Goal: Find specific page/section: Find specific page/section

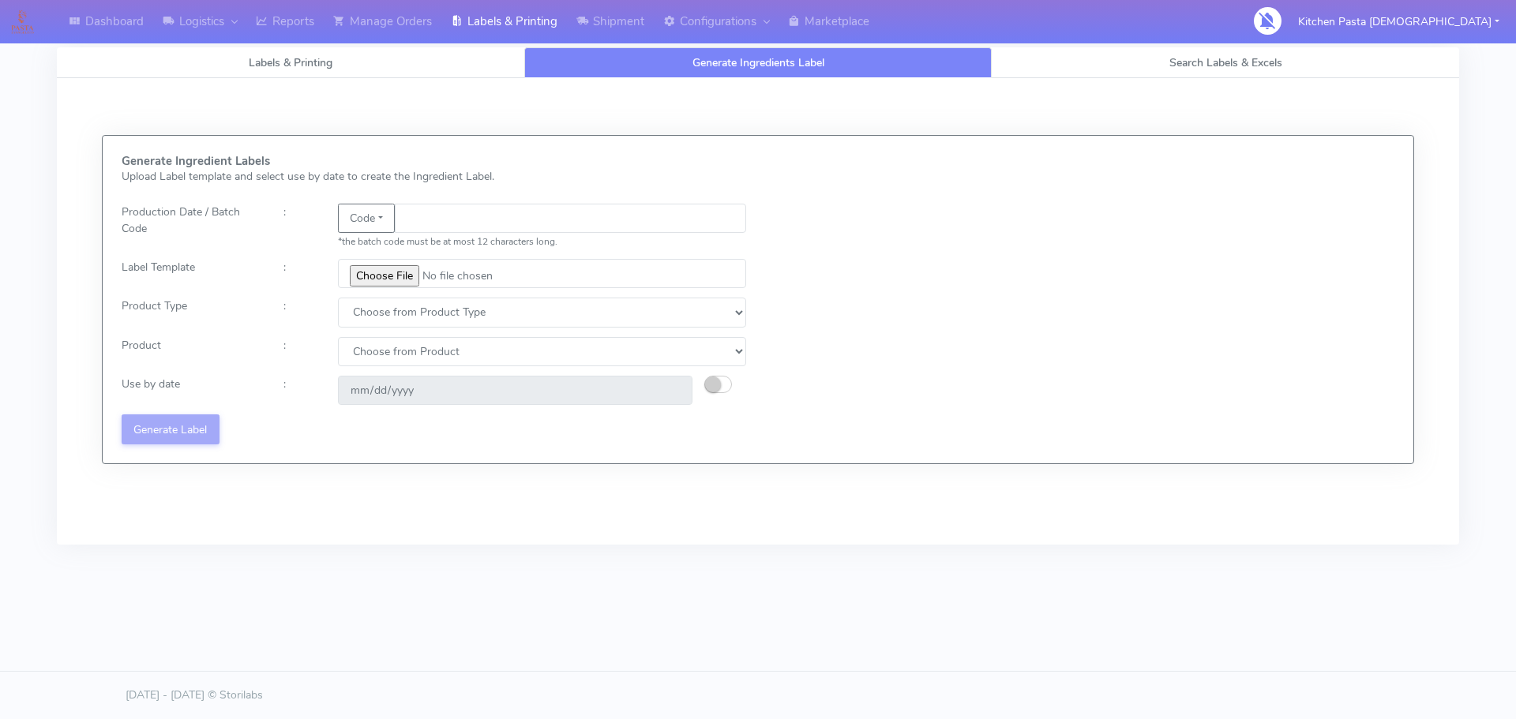
click at [966, 34] on div "Dashboard Logistics London Logistics Reports Manage Orders Labels & Printing Sh…" at bounding box center [632, 21] width 1254 height 43
click at [414, 32] on link "Manage Orders" at bounding box center [383, 21] width 118 height 43
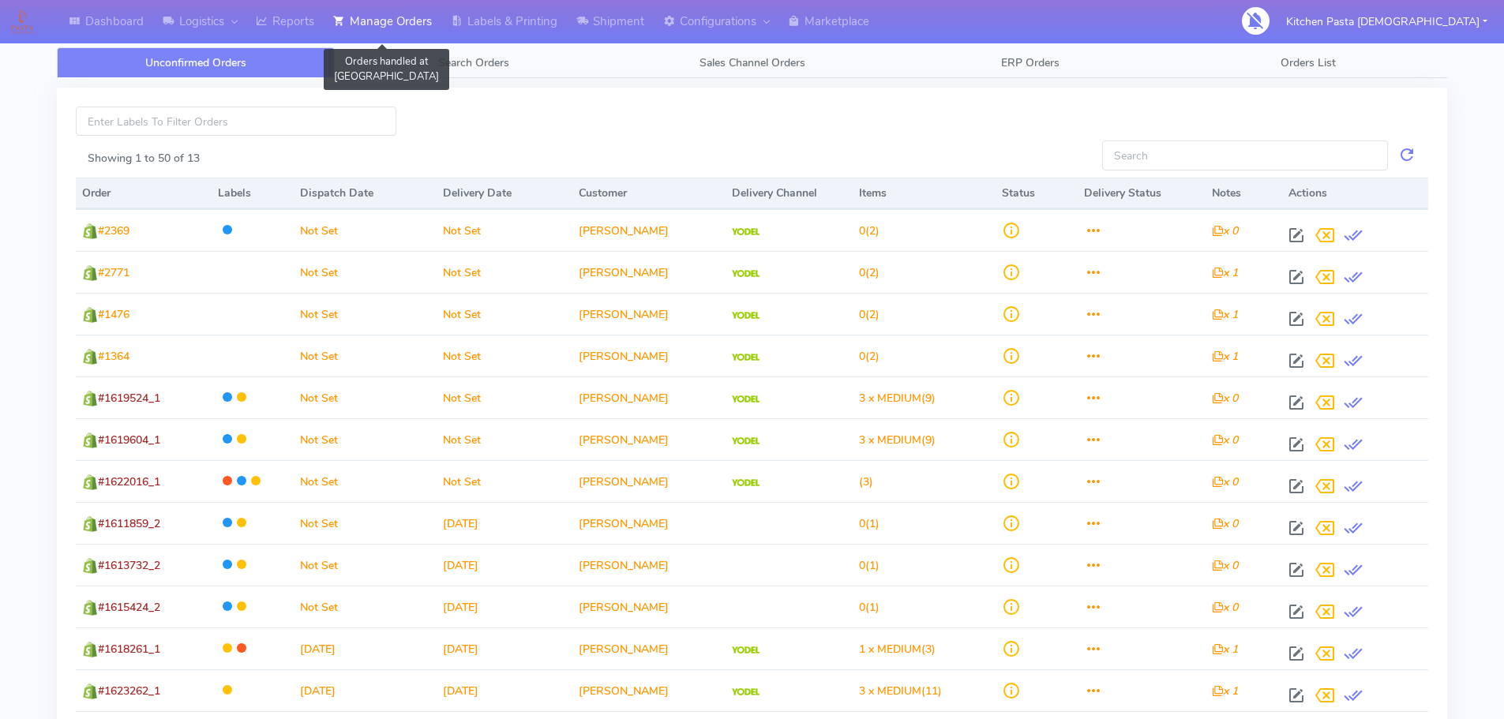
click at [342, 28] on icon at bounding box center [339, 21] width 12 height 16
click at [316, 26] on link "Reports" at bounding box center [284, 21] width 77 height 43
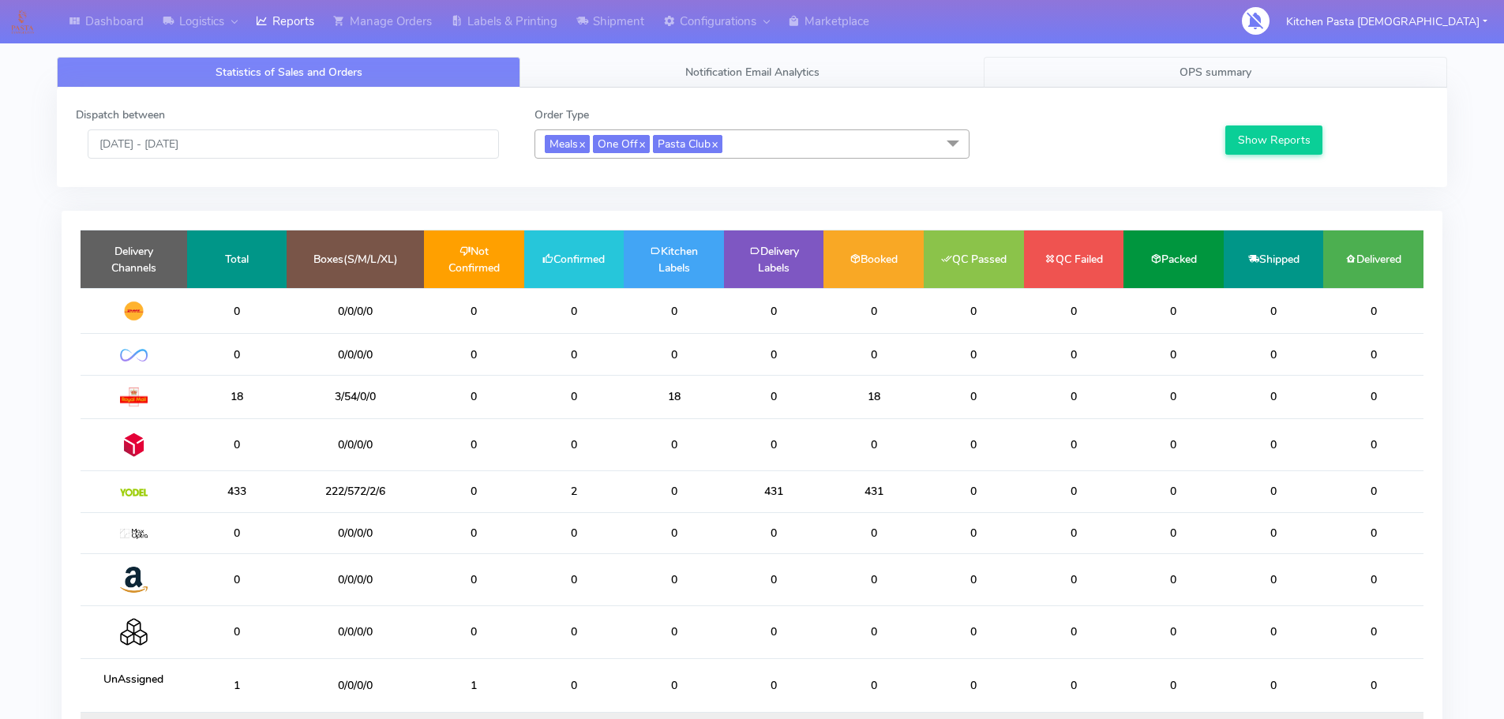
click at [1235, 74] on span "OPS summary" at bounding box center [1215, 72] width 72 height 15
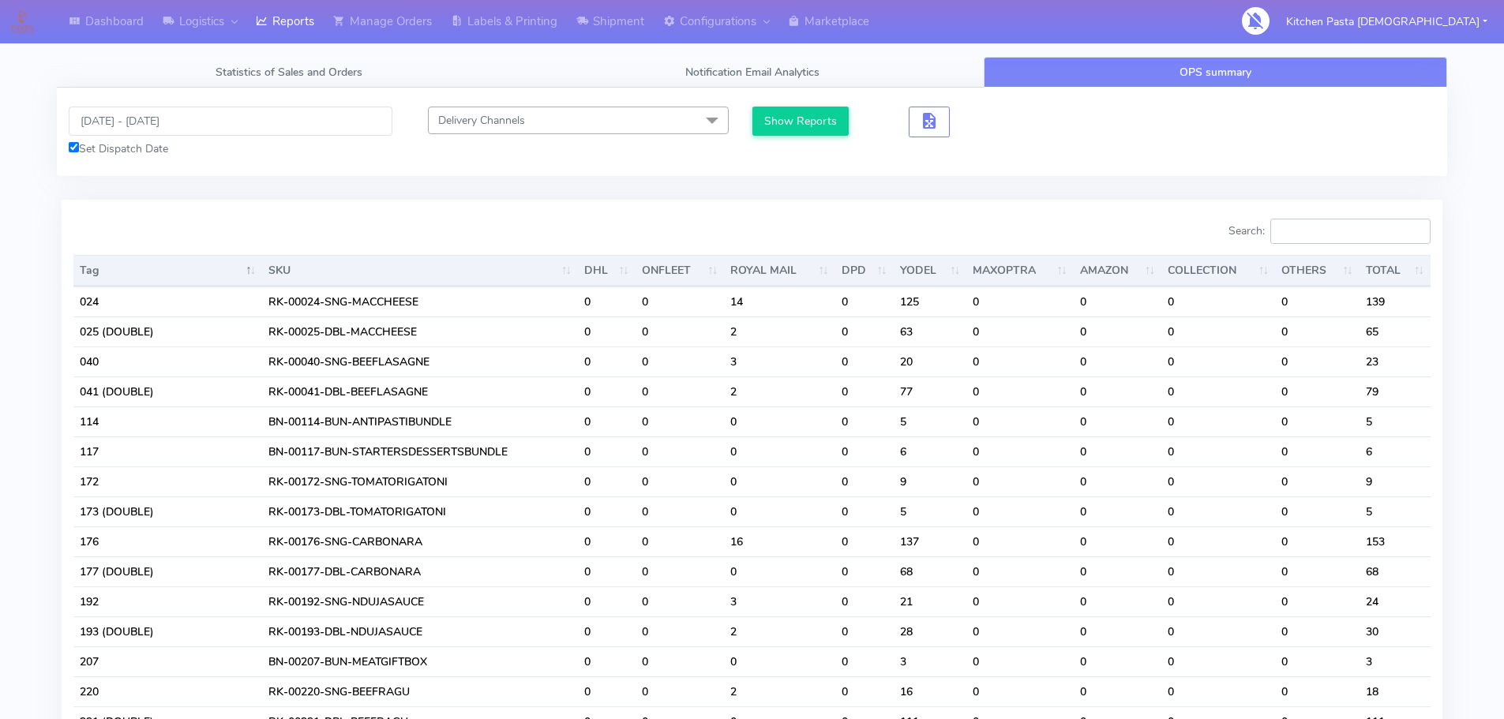
click at [1309, 232] on input "Search:" at bounding box center [1350, 231] width 160 height 25
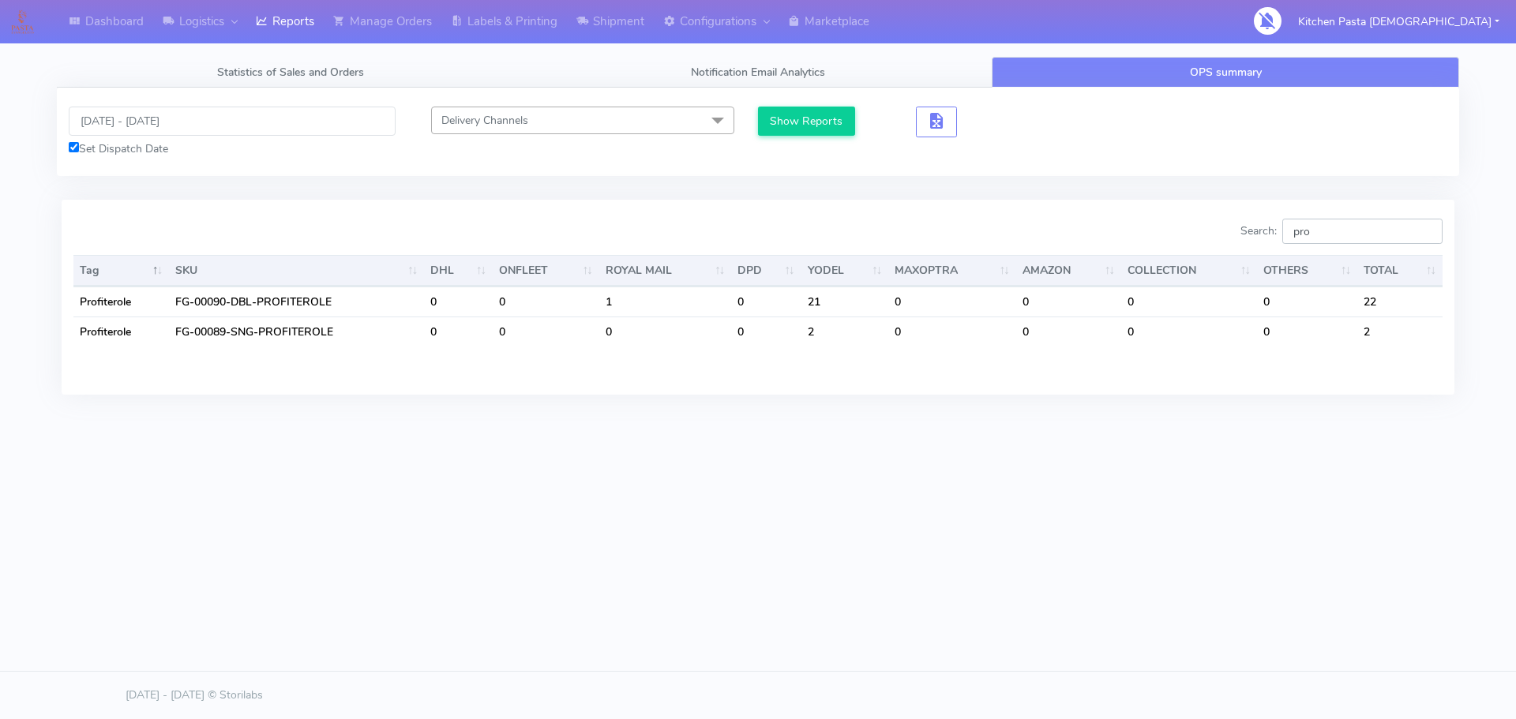
type input "pro"
